Goal: Task Accomplishment & Management: Use online tool/utility

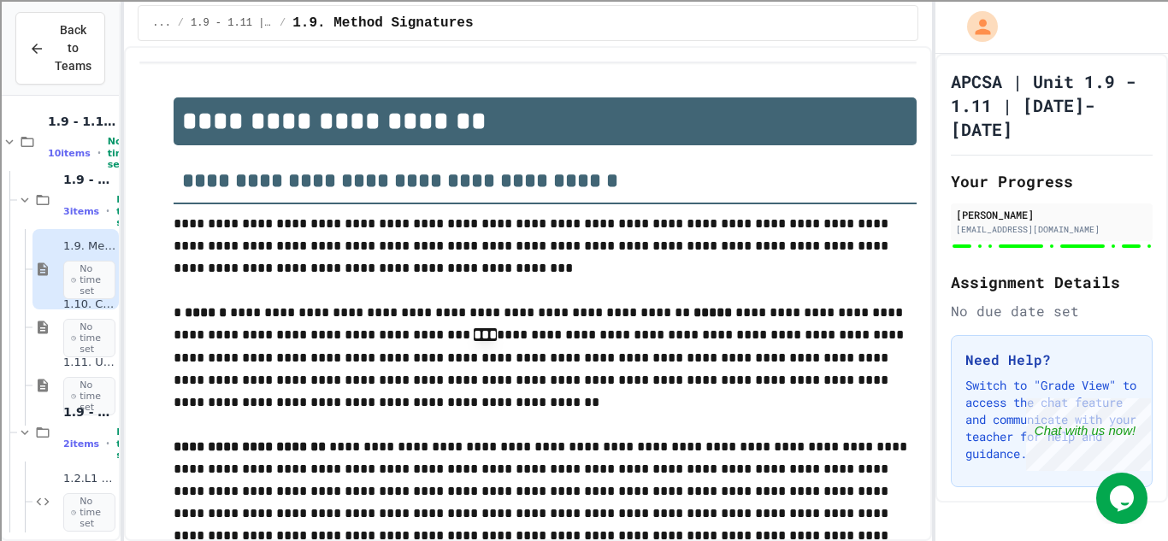
click at [76, 68] on span "Back to Teams" at bounding box center [73, 48] width 37 height 54
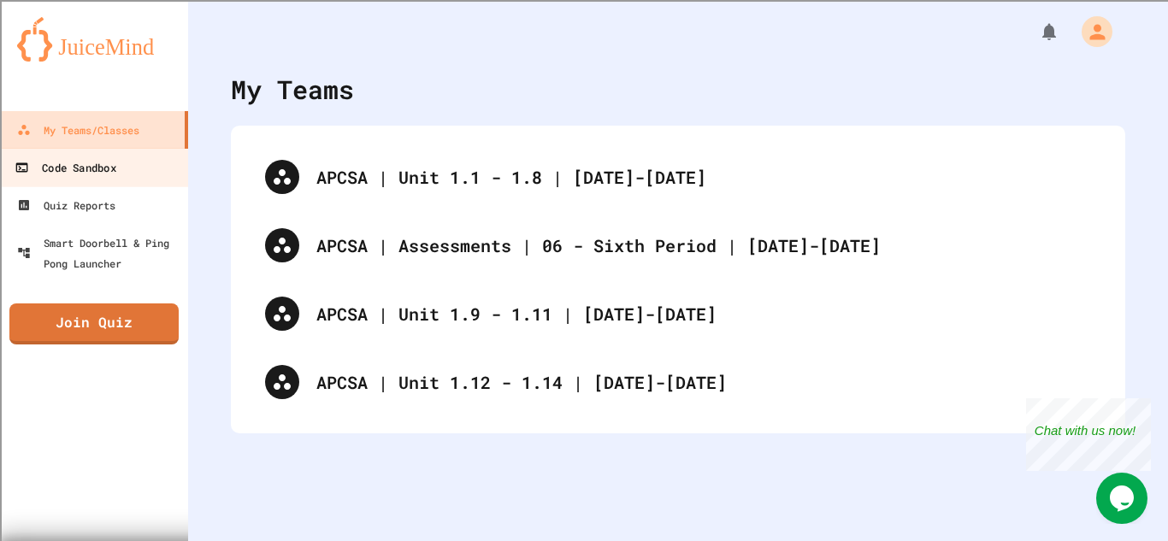
click at [97, 182] on link "Code Sandbox" at bounding box center [94, 167] width 194 height 38
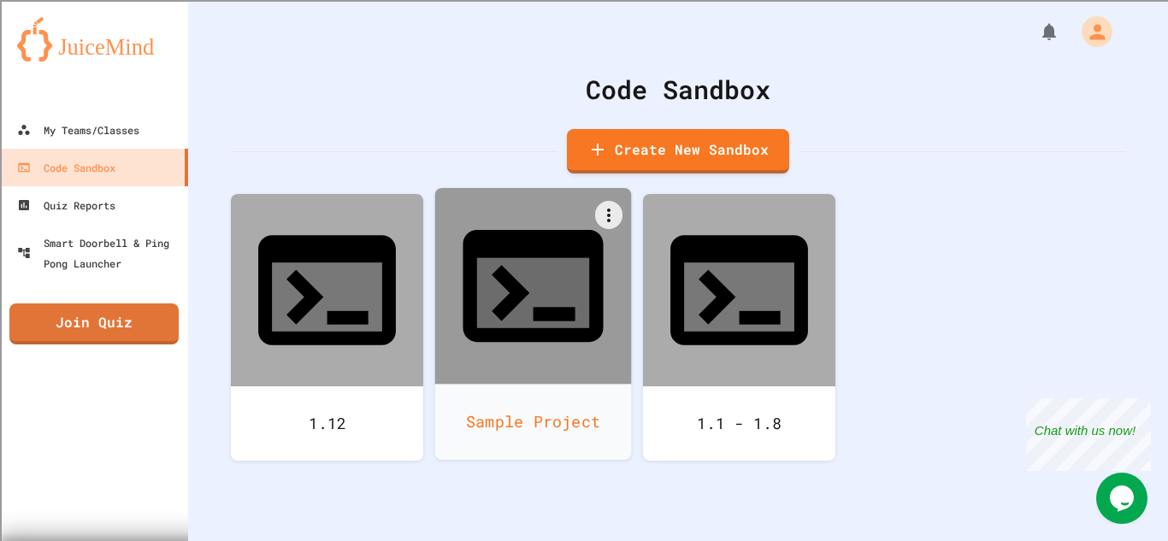
click at [553, 384] on div "Sample Project" at bounding box center [533, 422] width 197 height 76
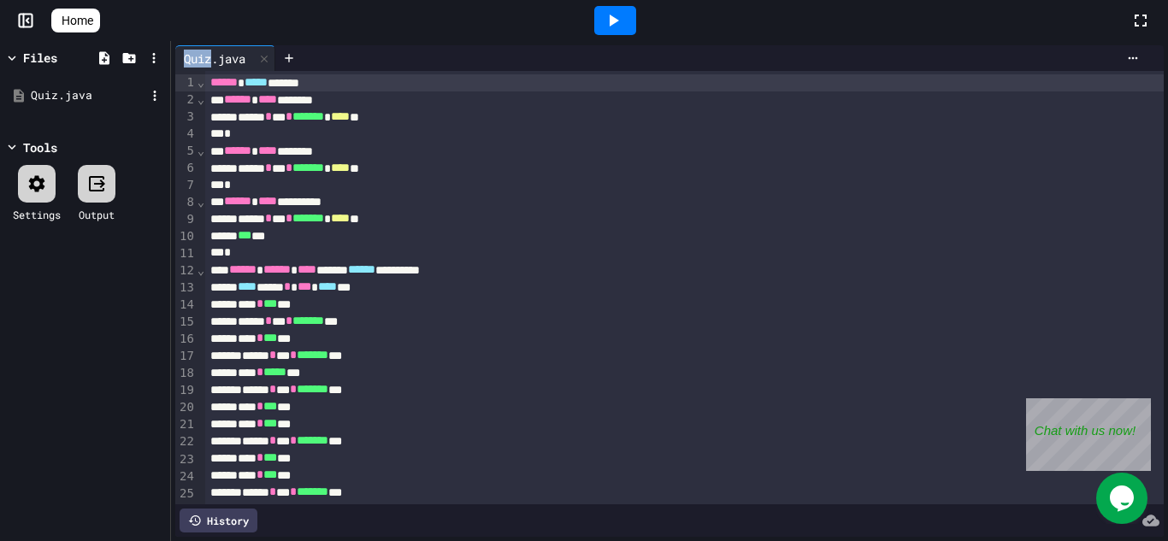
click at [89, 229] on li "Rename" at bounding box center [76, 244] width 117 height 31
click at [66, 229] on li "Rename" at bounding box center [76, 244] width 117 height 31
click at [151, 91] on icon at bounding box center [154, 95] width 15 height 15
click at [192, 252] on li "Delete" at bounding box center [208, 267] width 117 height 31
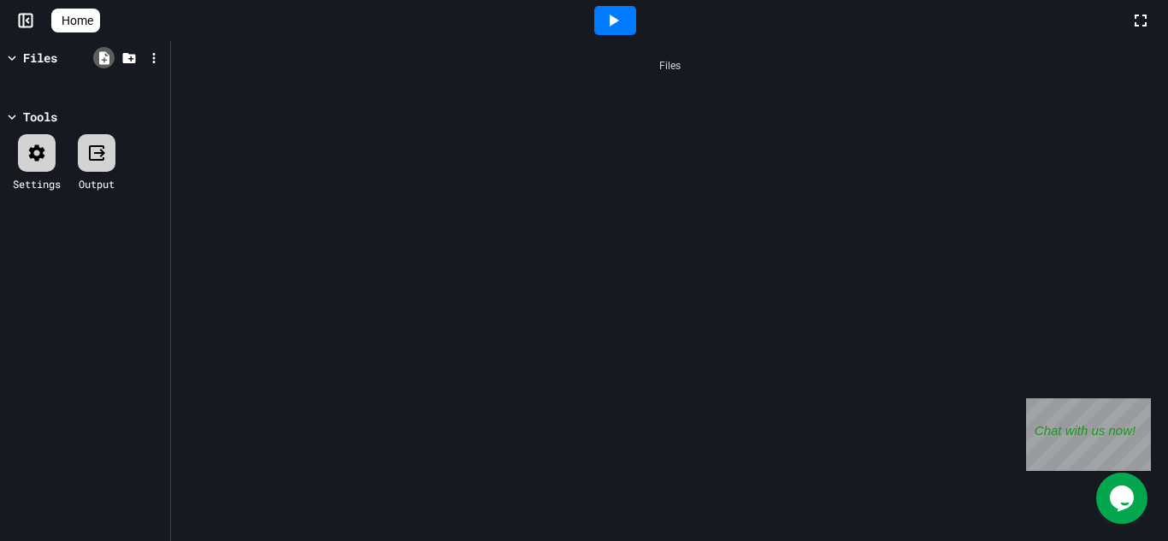
click at [103, 58] on icon at bounding box center [104, 57] width 15 height 15
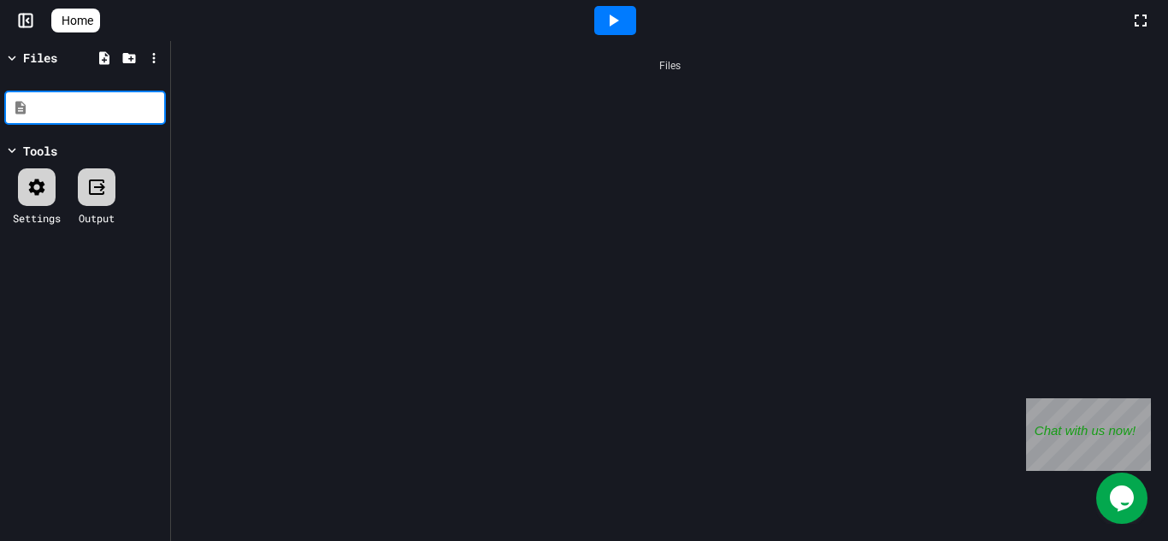
click at [90, 115] on input at bounding box center [97, 107] width 130 height 17
click at [74, 105] on input at bounding box center [97, 107] width 130 height 17
click at [63, 109] on input "*" at bounding box center [97, 107] width 130 height 17
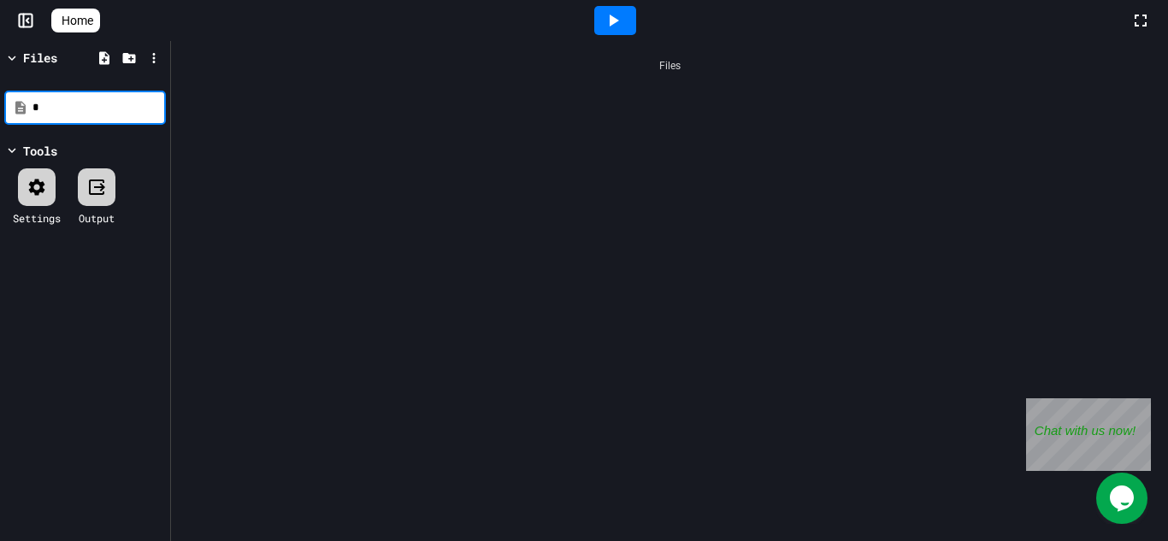
type input "**"
click at [103, 59] on icon at bounding box center [104, 57] width 15 height 15
click at [52, 108] on input at bounding box center [97, 107] width 130 height 17
click at [29, 21] on icon at bounding box center [25, 20] width 17 height 17
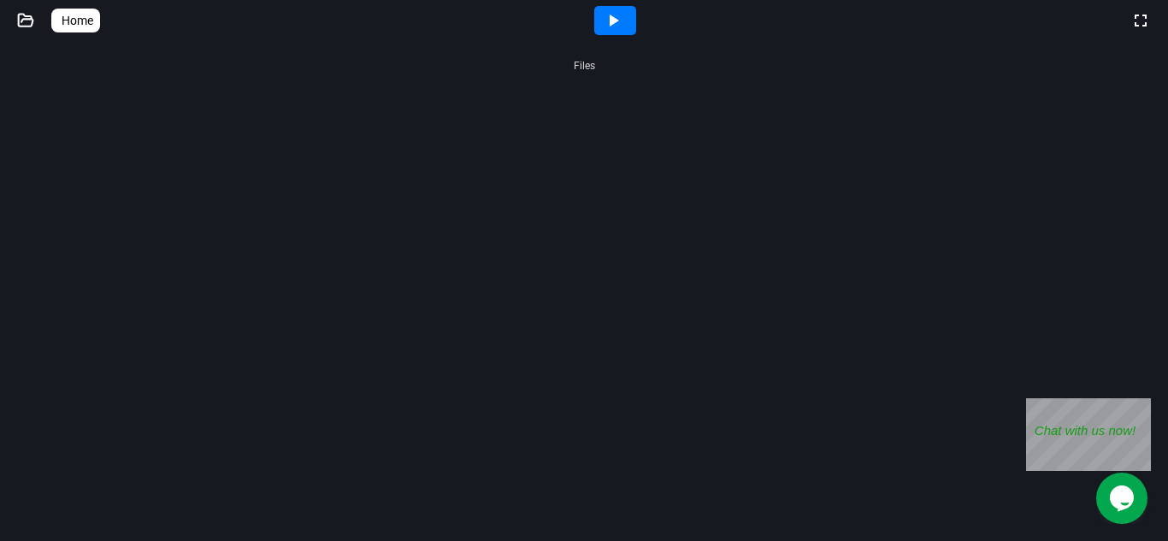
click at [29, 21] on icon at bounding box center [25, 20] width 17 height 17
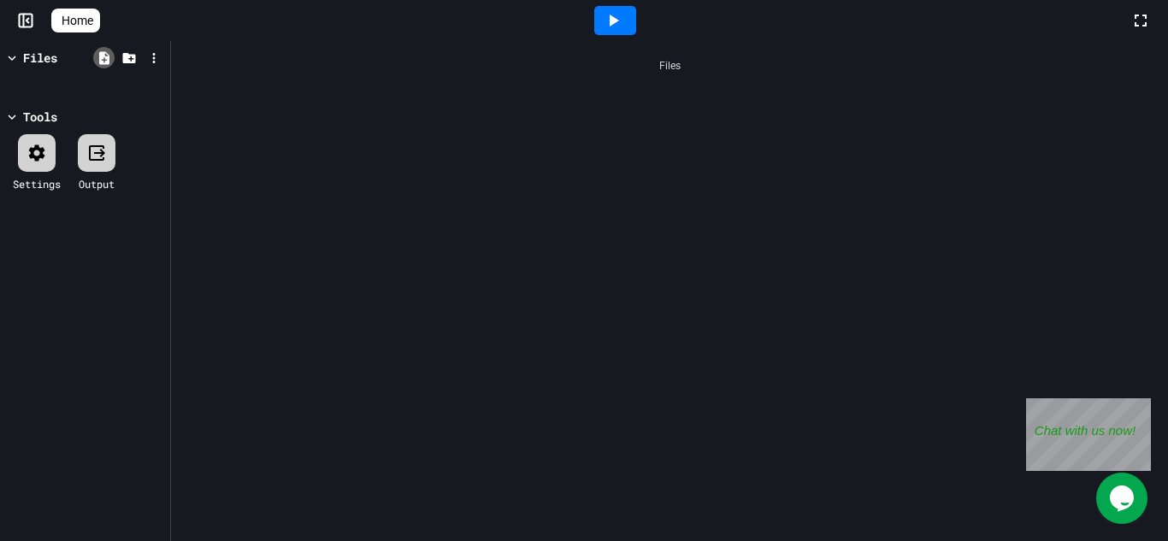
click at [103, 61] on icon at bounding box center [104, 57] width 10 height 13
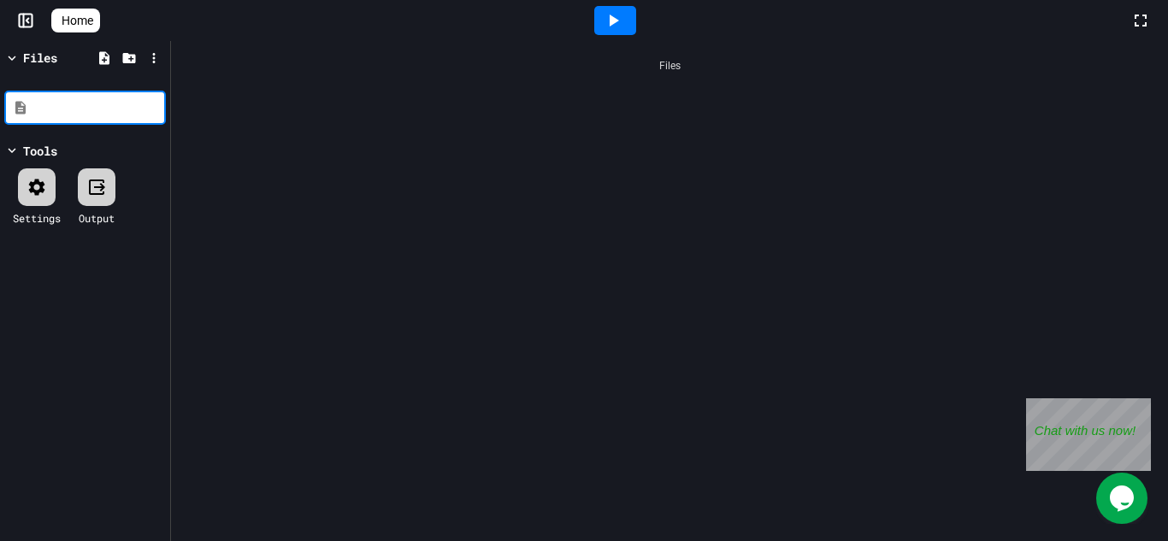
click at [80, 30] on link "Home" at bounding box center [75, 21] width 49 height 24
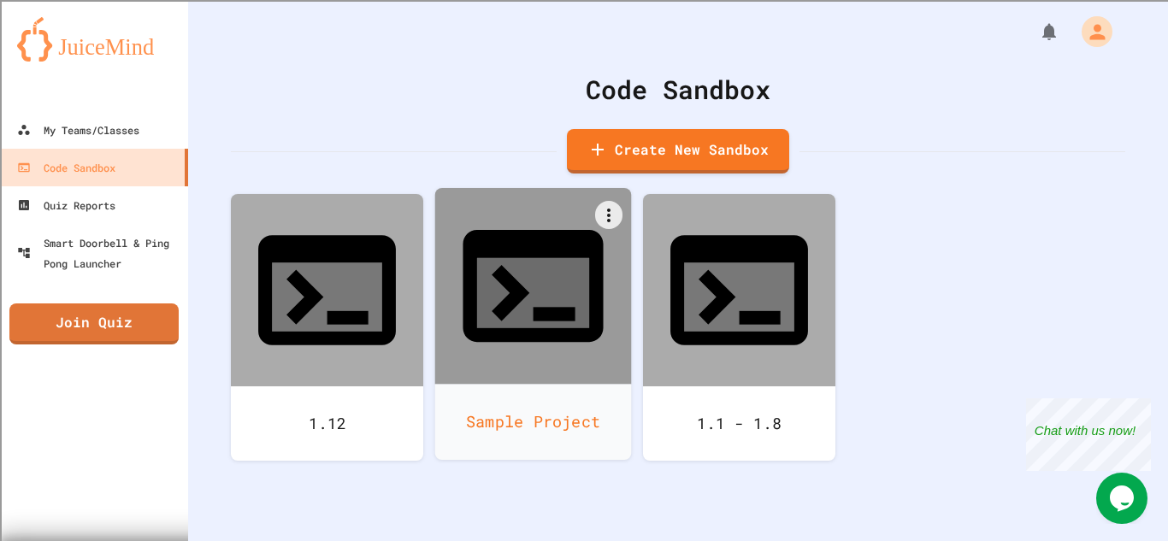
click at [565, 246] on icon at bounding box center [533, 286] width 140 height 112
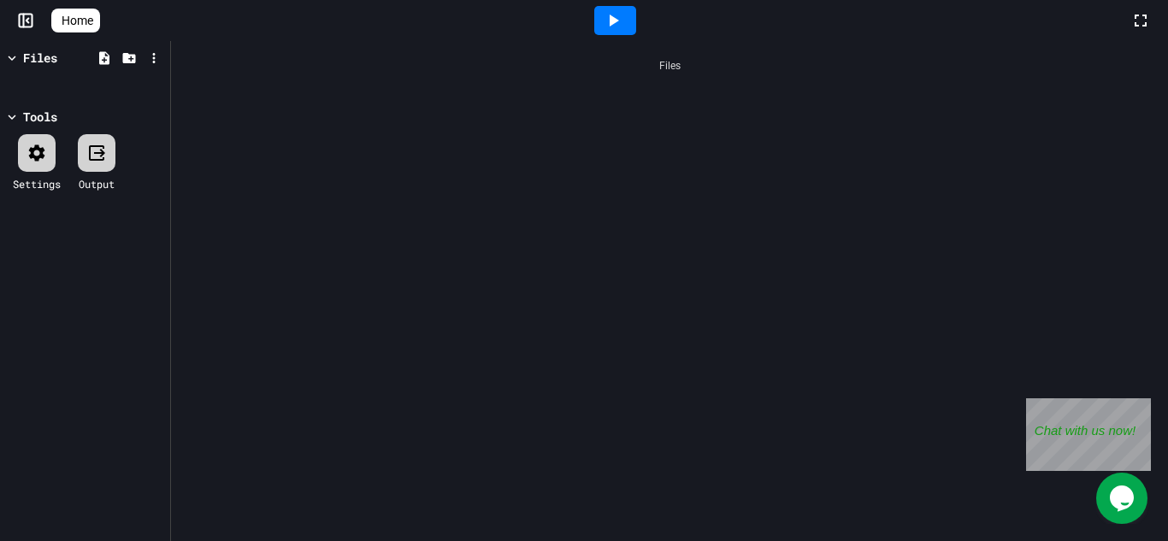
click at [103, 72] on div at bounding box center [85, 80] width 162 height 21
click at [101, 68] on div at bounding box center [128, 57] width 74 height 25
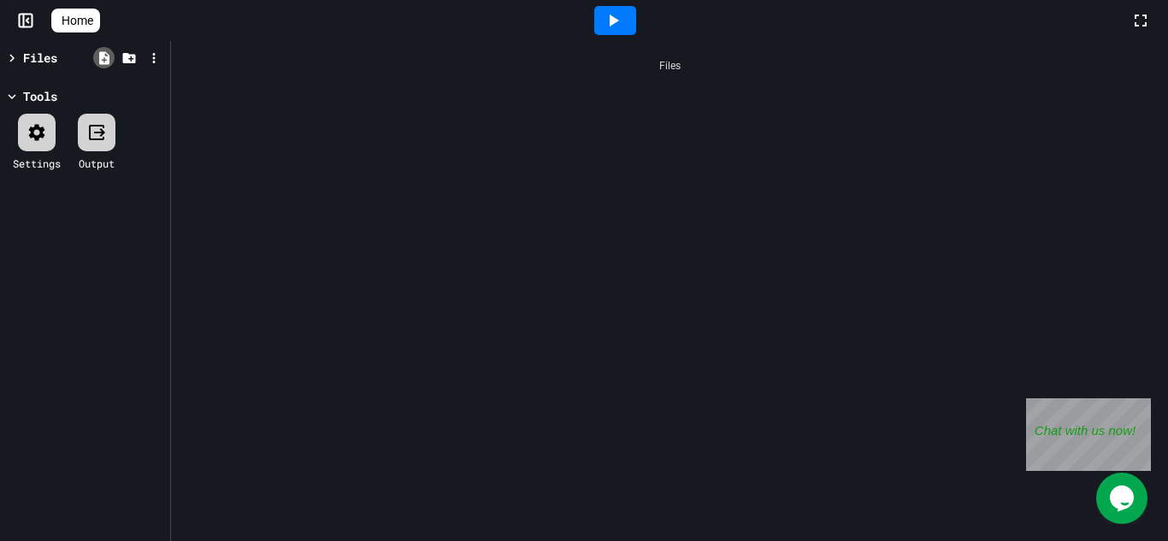
click at [106, 62] on icon at bounding box center [104, 57] width 10 height 13
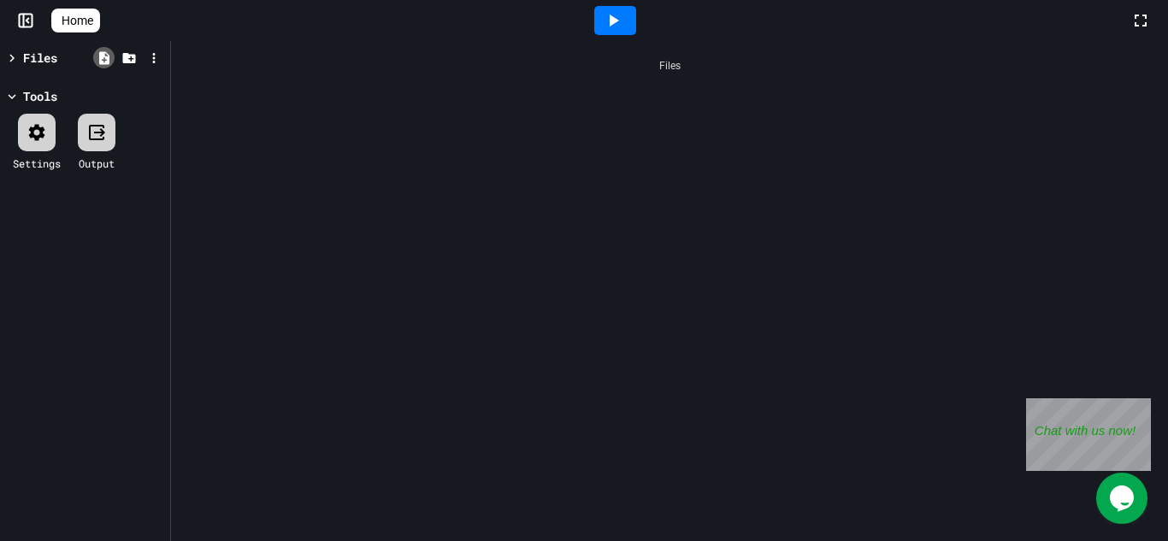
click at [106, 62] on icon at bounding box center [104, 57] width 10 height 13
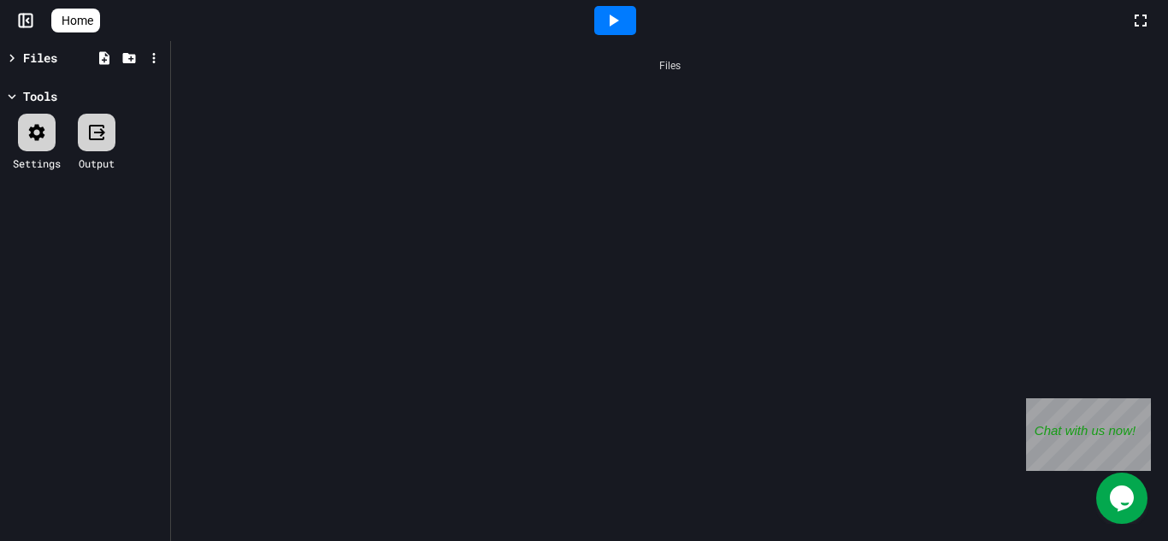
click at [114, 64] on div at bounding box center [128, 57] width 74 height 25
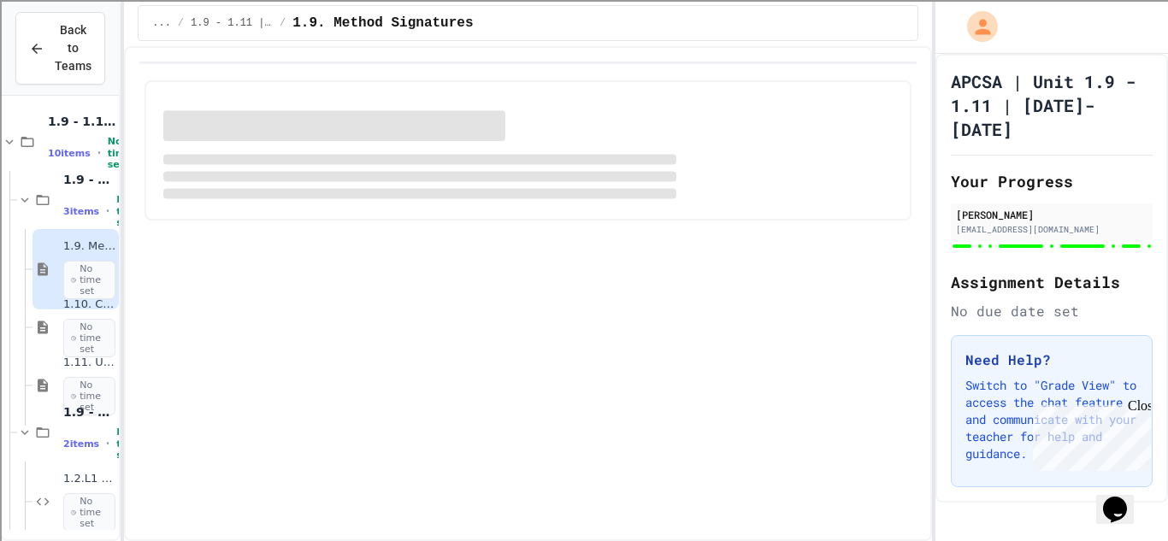
click at [59, 55] on span "Back to Teams" at bounding box center [73, 48] width 37 height 54
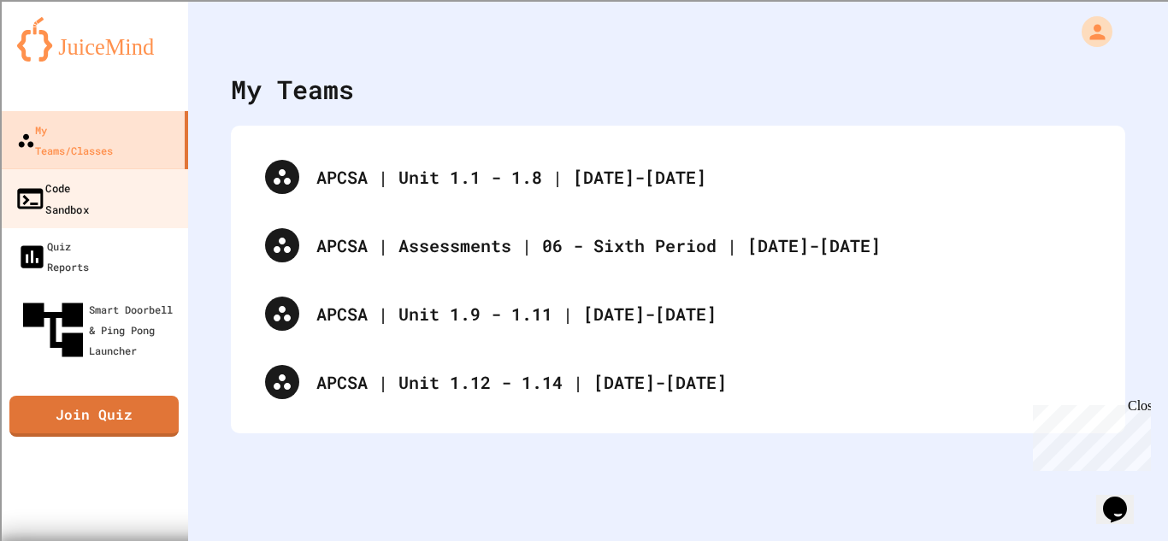
click at [89, 177] on div "Code Sandbox" at bounding box center [52, 198] width 74 height 42
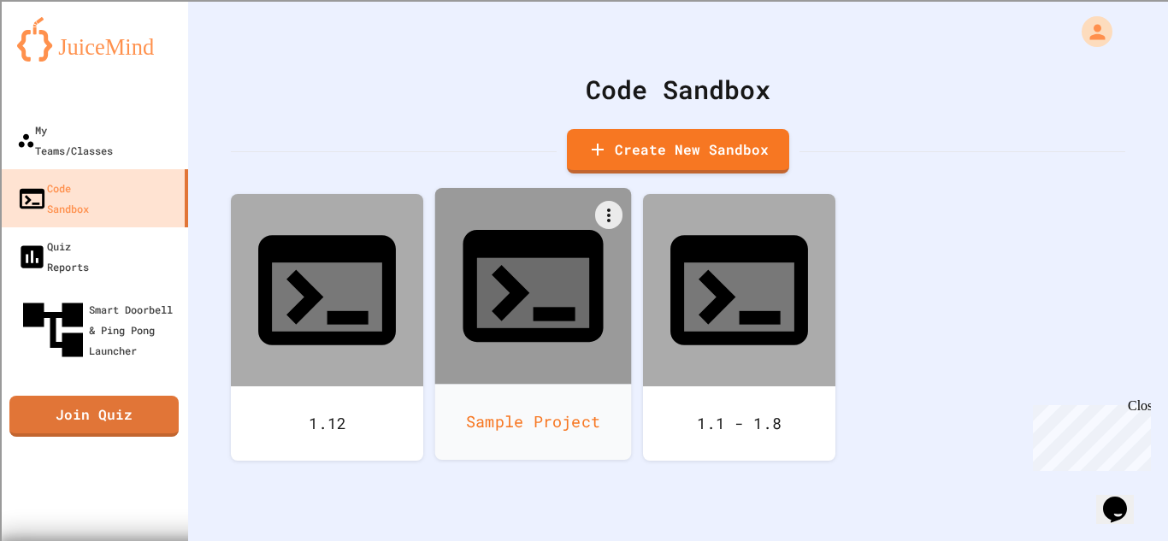
click at [522, 270] on icon at bounding box center [533, 286] width 168 height 168
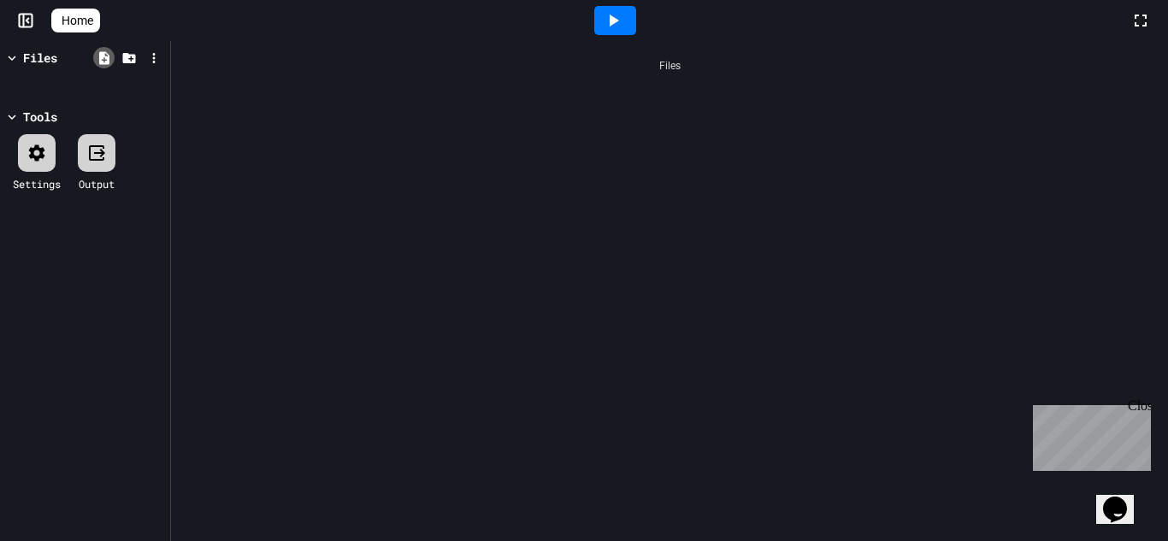
click at [106, 63] on icon at bounding box center [104, 57] width 10 height 13
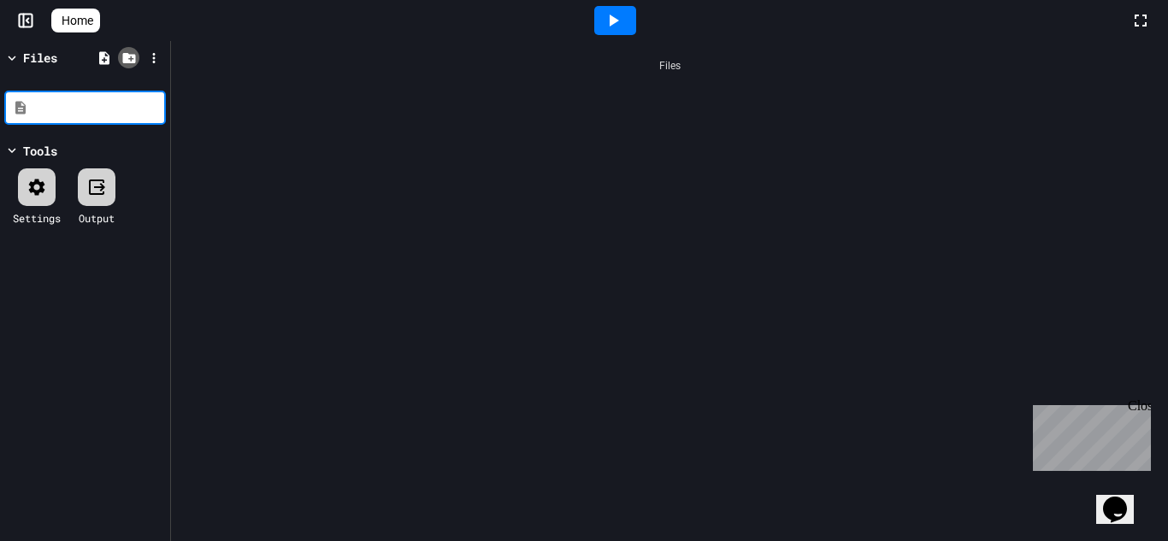
click at [135, 59] on icon at bounding box center [128, 57] width 15 height 15
click at [110, 59] on icon at bounding box center [104, 57] width 15 height 15
click at [78, 101] on input at bounding box center [97, 107] width 130 height 17
type input "*"
click at [67, 114] on input "*" at bounding box center [97, 107] width 130 height 17
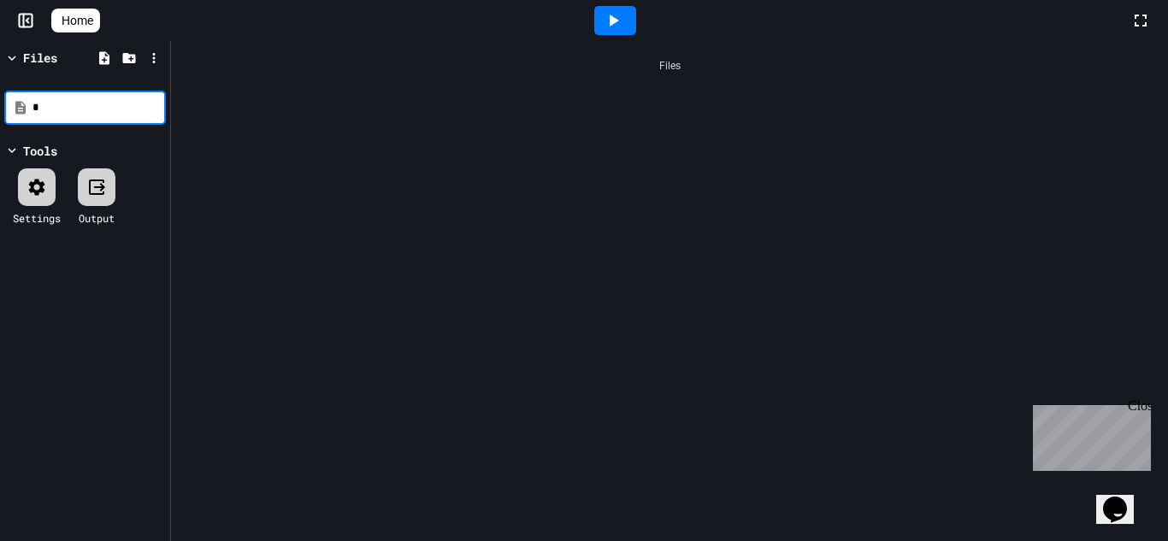
click at [38, 113] on input "*" at bounding box center [97, 107] width 130 height 17
click at [38, 112] on input "*" at bounding box center [97, 107] width 130 height 17
click at [37, 108] on input "*" at bounding box center [97, 107] width 130 height 17
click at [32, 113] on input "*" at bounding box center [97, 107] width 130 height 17
click at [87, 144] on div "Tools Settings Output" at bounding box center [85, 188] width 162 height 92
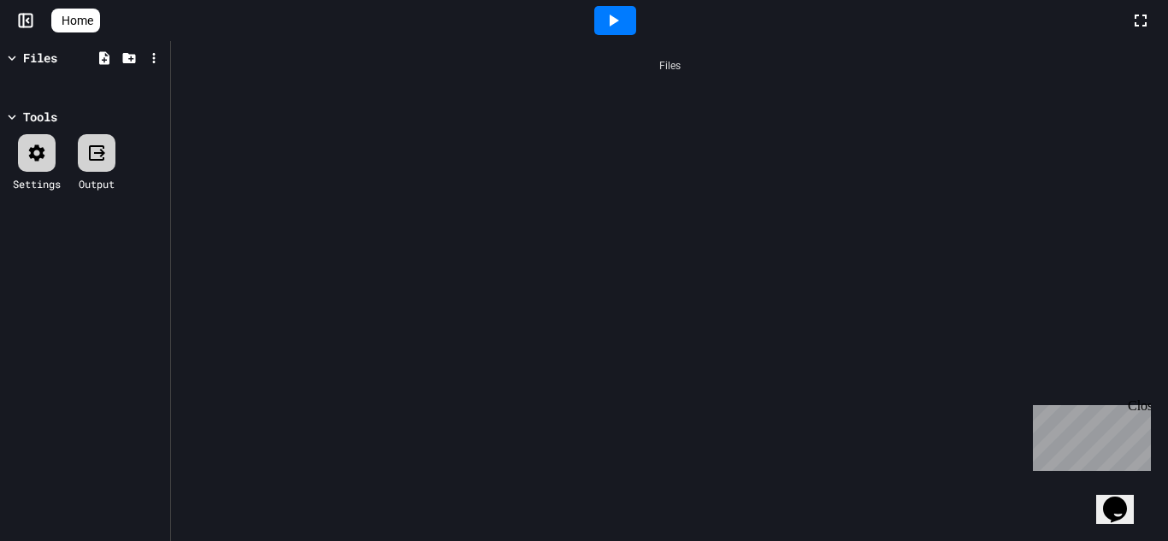
click at [69, 110] on div "Tools" at bounding box center [85, 117] width 162 height 18
click at [103, 50] on icon at bounding box center [104, 57] width 15 height 15
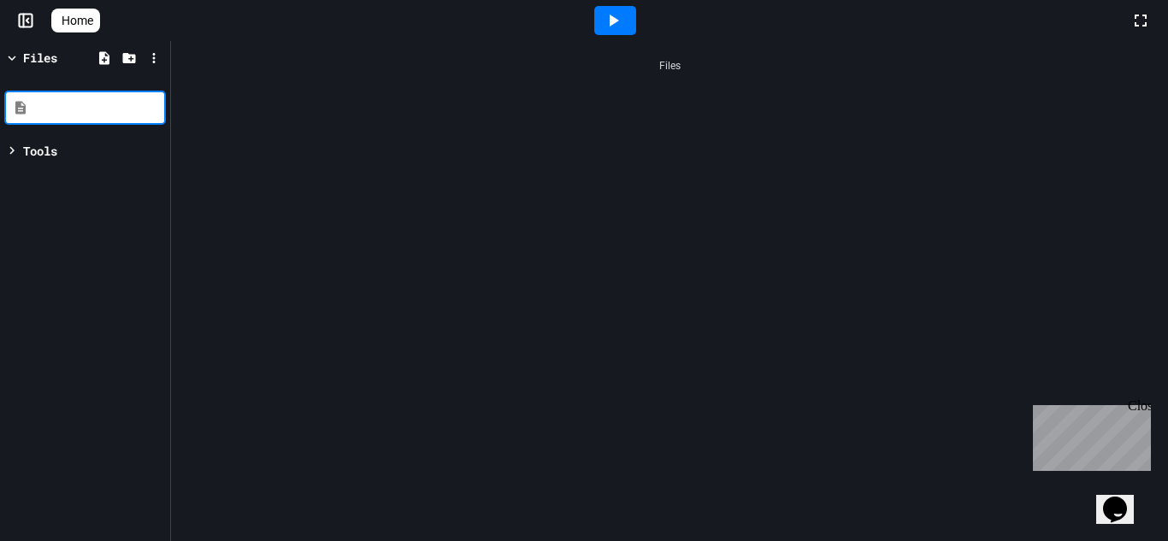
click at [104, 105] on input at bounding box center [97, 107] width 130 height 17
click at [42, 113] on input at bounding box center [97, 107] width 130 height 17
click at [70, 111] on input at bounding box center [97, 107] width 130 height 17
click at [58, 108] on input at bounding box center [97, 107] width 130 height 17
click at [46, 101] on input at bounding box center [97, 107] width 130 height 17
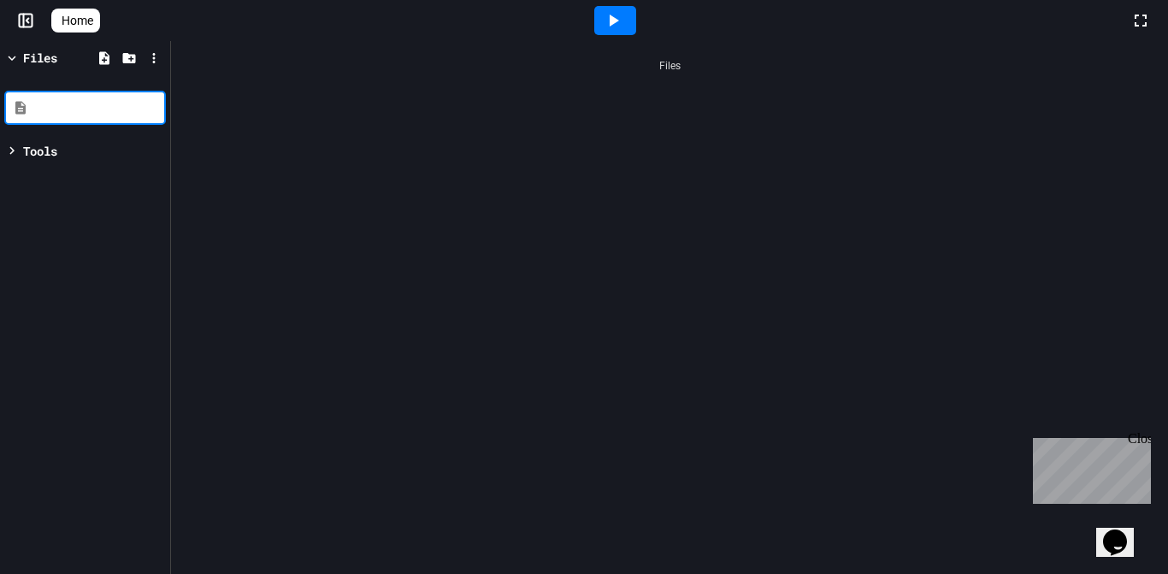
click at [44, 106] on input at bounding box center [97, 107] width 130 height 17
type input "**********"
click at [123, 127] on div "**********" at bounding box center [85, 307] width 170 height 533
click at [103, 59] on icon at bounding box center [104, 57] width 10 height 13
click at [68, 115] on input at bounding box center [97, 107] width 130 height 17
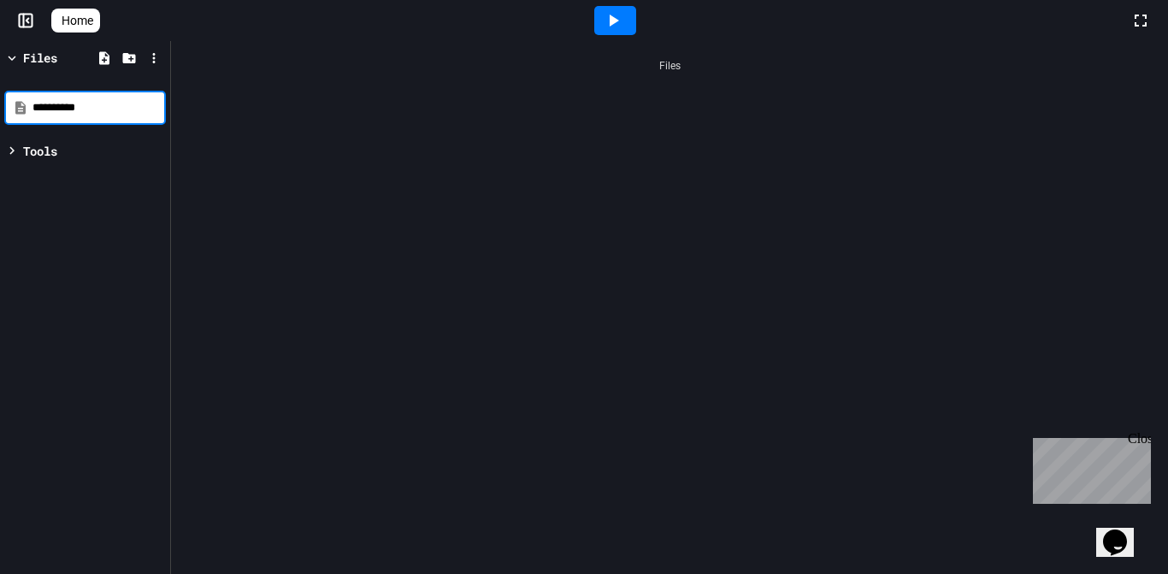
type input "**********"
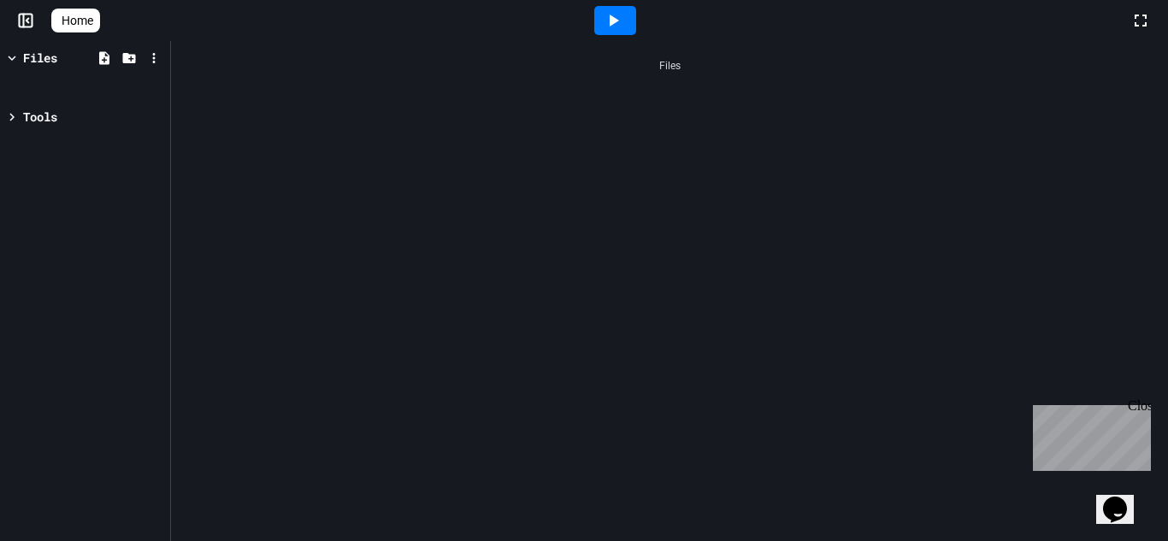
click at [18, 28] on icon at bounding box center [25, 20] width 17 height 17
click at [90, 21] on span "Home" at bounding box center [78, 20] width 32 height 17
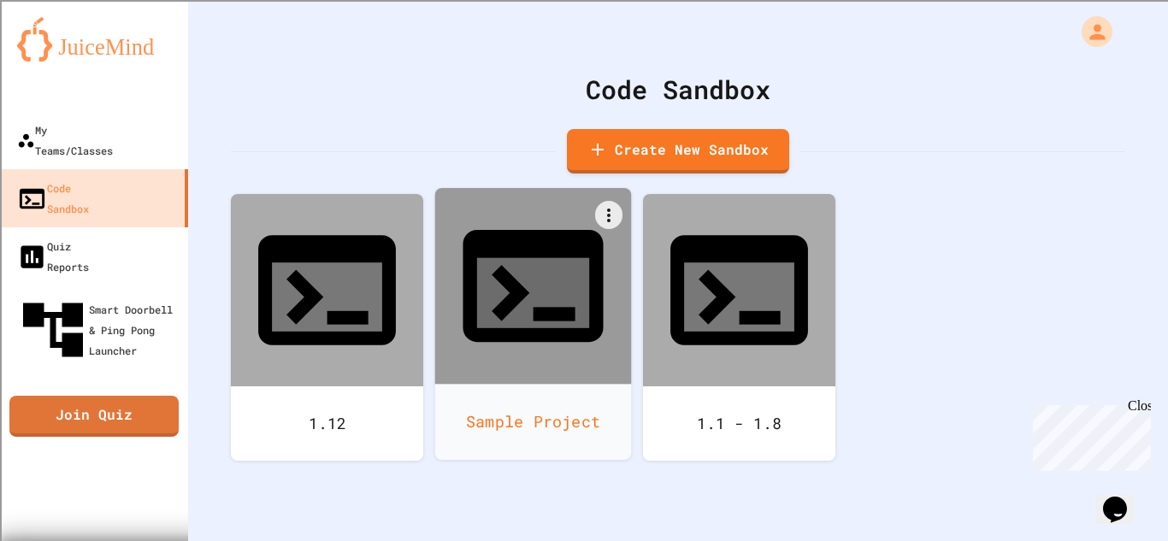
click at [626, 215] on div at bounding box center [533, 286] width 197 height 197
click at [611, 216] on icon at bounding box center [609, 215] width 21 height 21
click at [629, 519] on li "Delete" at bounding box center [541, 546] width 175 height 55
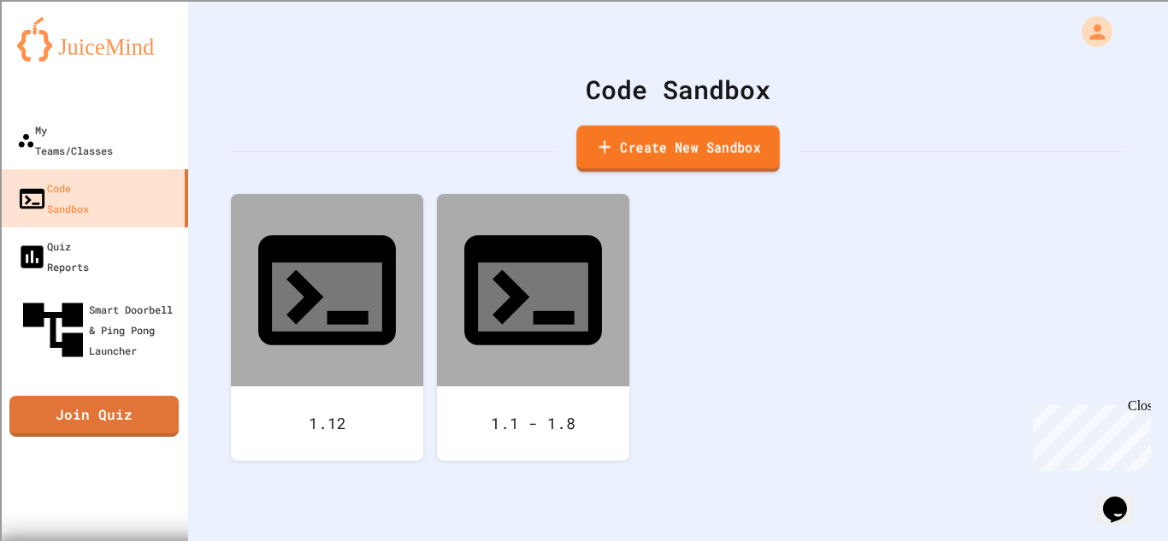
click at [665, 151] on link "Create New Sandbox" at bounding box center [678, 149] width 204 height 47
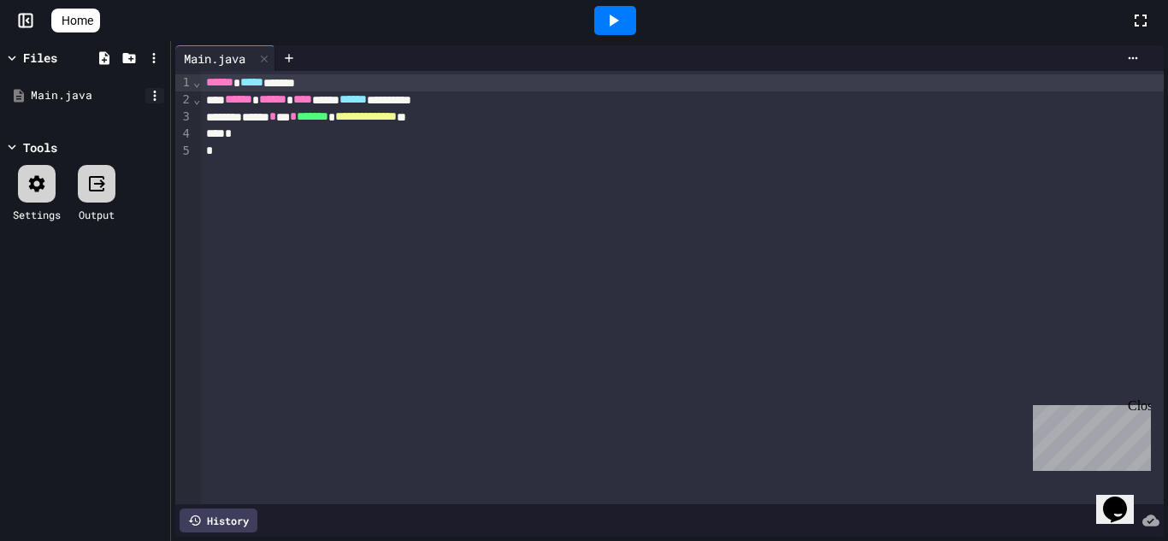
click at [153, 97] on icon at bounding box center [154, 95] width 15 height 15
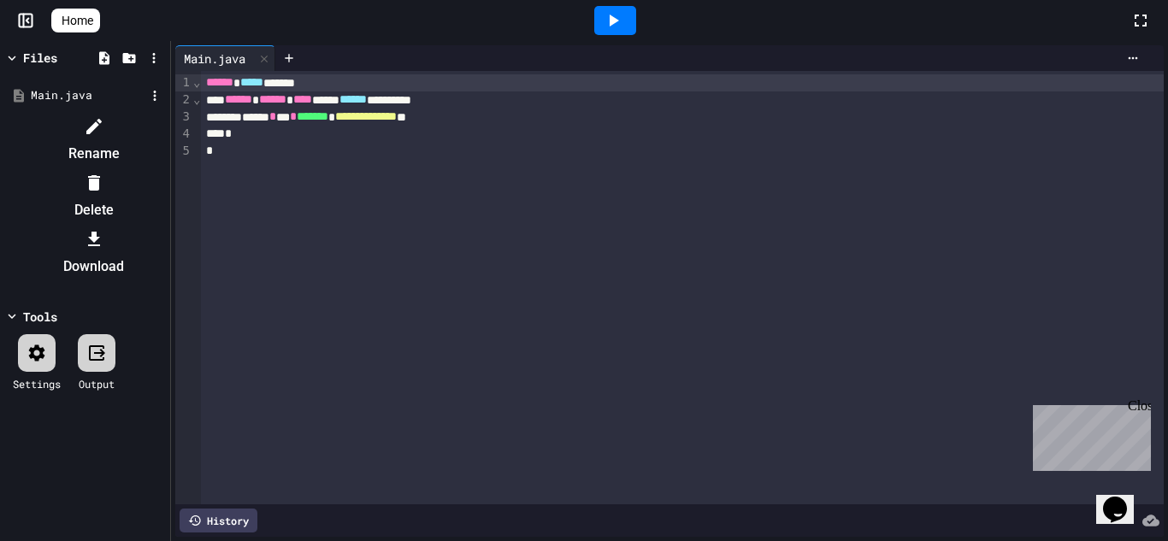
click at [166, 125] on div at bounding box center [93, 126] width 145 height 27
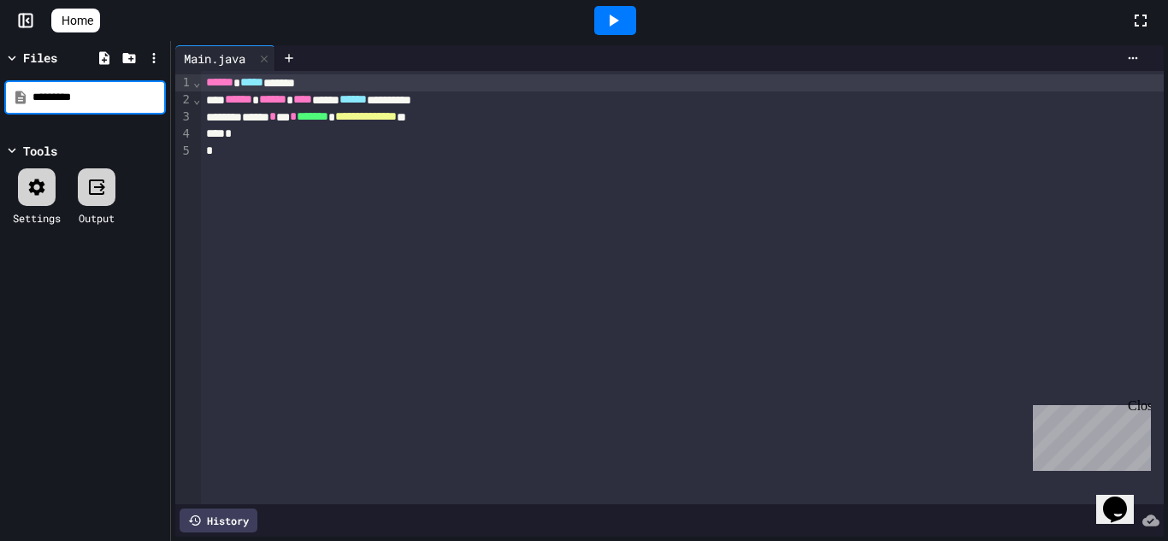
click at [38, 91] on input "*********" at bounding box center [97, 97] width 130 height 17
click at [60, 100] on input "*********" at bounding box center [97, 97] width 130 height 17
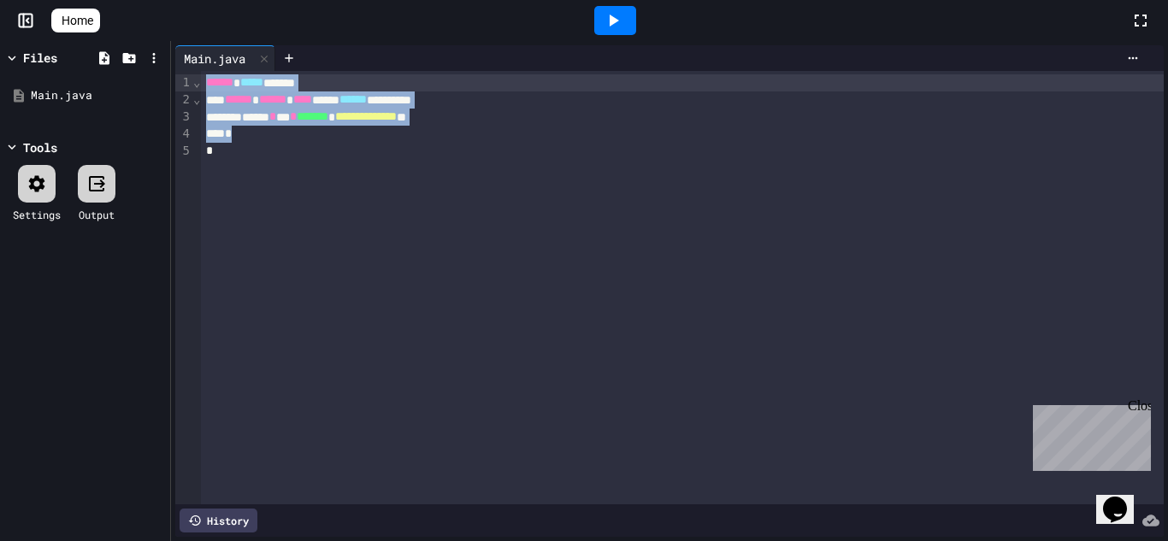
drag, startPoint x: 261, startPoint y: 151, endPoint x: 188, endPoint y: 14, distance: 154.9
click at [188, 14] on div "**********" at bounding box center [584, 270] width 1168 height 541
click at [276, 119] on span "*" at bounding box center [272, 116] width 7 height 12
drag, startPoint x: 257, startPoint y: 153, endPoint x: 208, endPoint y: 89, distance: 80.6
click at [208, 89] on div "**********" at bounding box center [682, 288] width 963 height 434
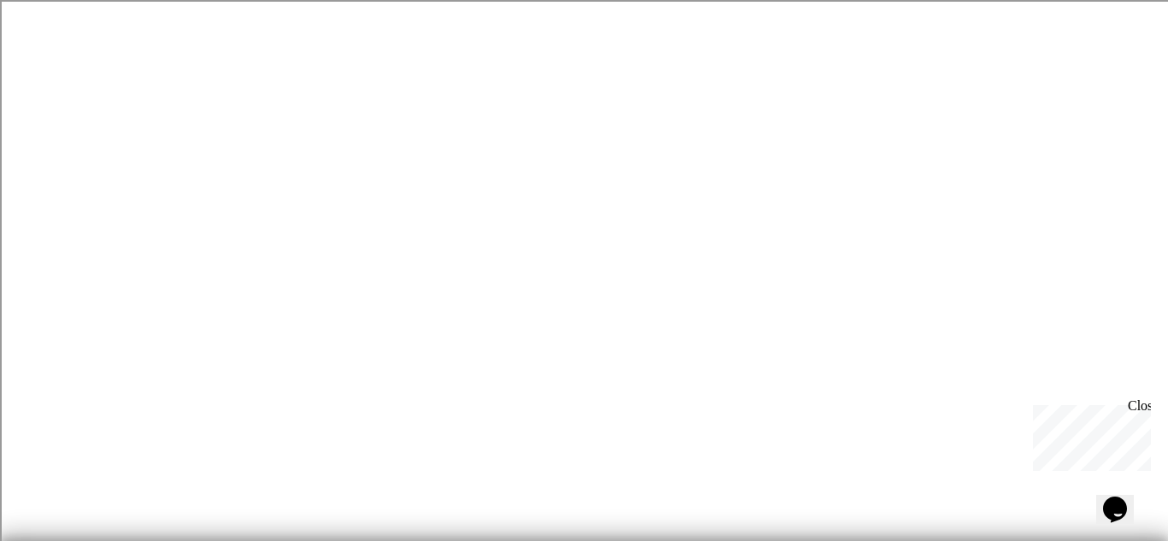
click at [80, 364] on div "We are updating our servers at 9:30PM EST [DATE]. [PERSON_NAME] should continue…" at bounding box center [584, 270] width 1168 height 541
click at [73, 357] on div "We are updating our servers at 9:30PM EST [DATE]. [PERSON_NAME] should continue…" at bounding box center [584, 270] width 1168 height 541
click at [33, 307] on div "We are updating our servers at 9:30PM EST [DATE]. [PERSON_NAME] should continue…" at bounding box center [584, 270] width 1168 height 541
click at [26, 299] on div "We are updating our servers at 9:30PM EST [DATE]. [PERSON_NAME] should continue…" at bounding box center [584, 270] width 1168 height 541
